Goal: Task Accomplishment & Management: Complete application form

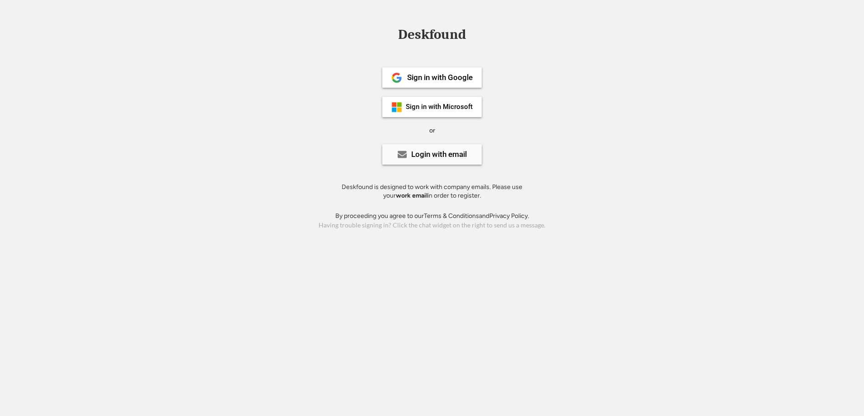
click at [461, 157] on div "Login with email" at bounding box center [439, 154] width 56 height 8
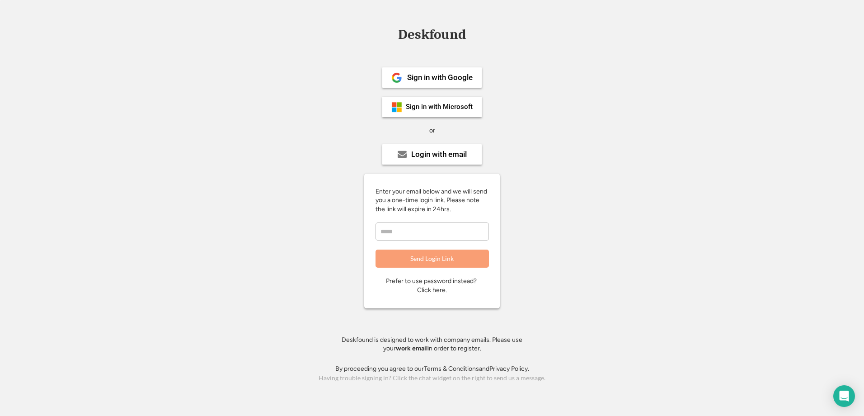
click at [442, 232] on input "email" at bounding box center [431, 231] width 113 height 18
type input "**********"
click at [426, 253] on button "Send Login Link" at bounding box center [431, 258] width 113 height 18
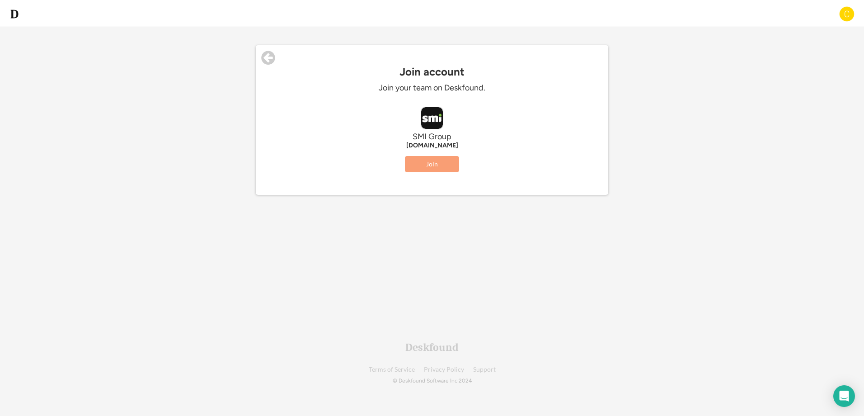
click at [440, 164] on button "Join" at bounding box center [432, 164] width 54 height 16
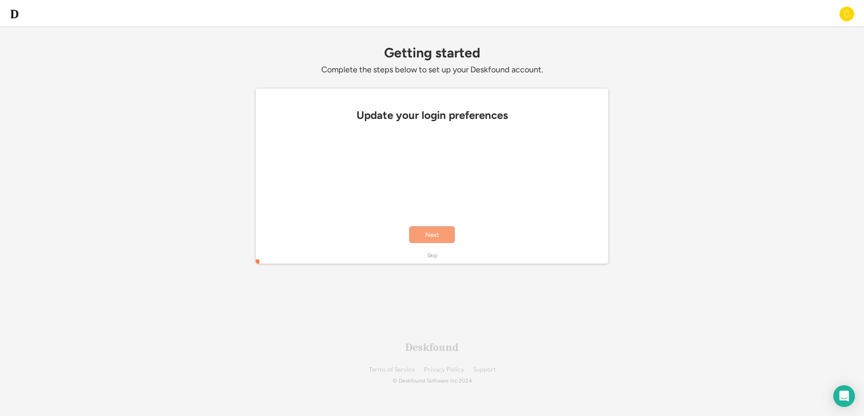
click at [432, 232] on button "Next" at bounding box center [431, 234] width 45 height 16
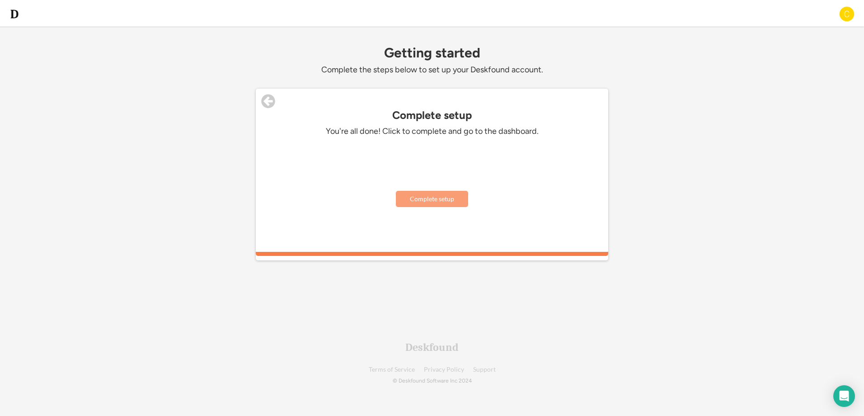
click at [443, 205] on button "Complete setup" at bounding box center [432, 199] width 72 height 16
